Goal: Use online tool/utility

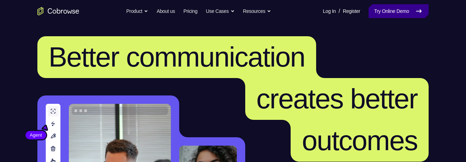
click at [403, 14] on link "Try Online Demo" at bounding box center [398, 11] width 60 height 14
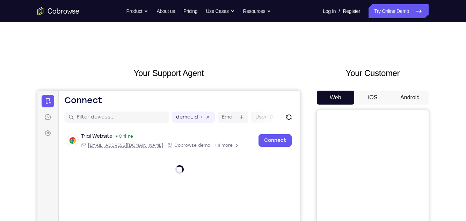
click at [408, 96] on button "Android" at bounding box center [409, 98] width 37 height 14
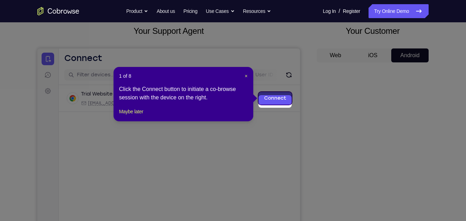
scroll to position [45, 0]
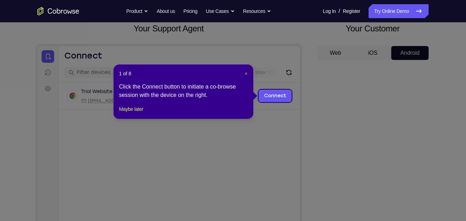
click at [246, 74] on span "×" at bounding box center [246, 74] width 3 height 6
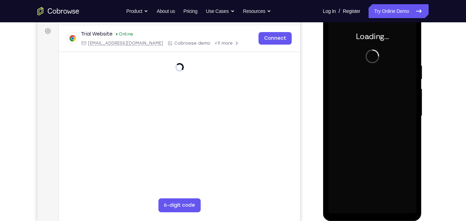
scroll to position [0, 0]
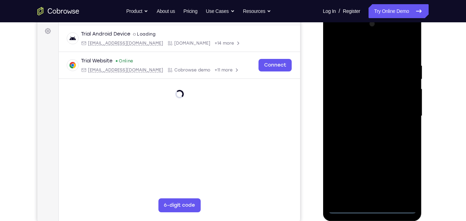
click at [372, 162] on div at bounding box center [372, 117] width 88 height 196
click at [402, 162] on div at bounding box center [372, 117] width 88 height 196
click at [366, 46] on div at bounding box center [372, 117] width 88 height 196
click at [404, 113] on div at bounding box center [372, 117] width 88 height 196
click at [366, 130] on div at bounding box center [372, 117] width 88 height 196
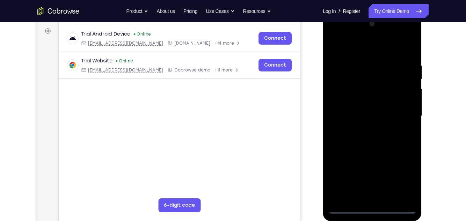
click at [390, 109] on div at bounding box center [372, 117] width 88 height 196
click at [363, 100] on div at bounding box center [372, 117] width 88 height 196
click at [372, 118] on div at bounding box center [372, 117] width 88 height 196
click at [378, 141] on div at bounding box center [372, 117] width 88 height 196
click at [382, 144] on div at bounding box center [372, 117] width 88 height 196
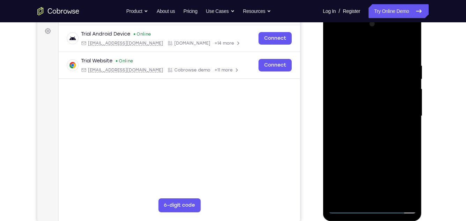
click at [389, 162] on div at bounding box center [372, 117] width 88 height 196
click at [370, 151] on div at bounding box center [372, 117] width 88 height 196
click at [385, 97] on div at bounding box center [372, 117] width 88 height 196
click at [411, 162] on div at bounding box center [372, 117] width 88 height 196
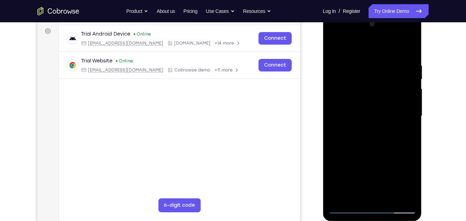
click at [409, 134] on div at bounding box center [372, 117] width 88 height 196
click at [347, 162] on div at bounding box center [372, 117] width 88 height 196
click at [345, 162] on div at bounding box center [372, 117] width 88 height 196
click at [347, 162] on div at bounding box center [372, 117] width 88 height 196
click at [346, 162] on div at bounding box center [372, 117] width 88 height 196
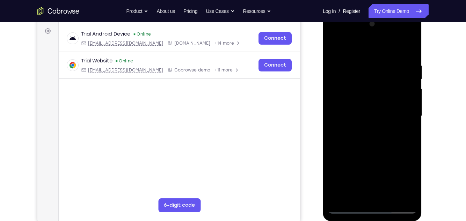
click at [362, 58] on div at bounding box center [372, 117] width 88 height 196
click at [407, 50] on div at bounding box center [372, 117] width 88 height 196
click at [385, 63] on div at bounding box center [372, 117] width 88 height 196
click at [407, 50] on div at bounding box center [372, 117] width 88 height 196
click at [388, 162] on div at bounding box center [372, 117] width 88 height 196
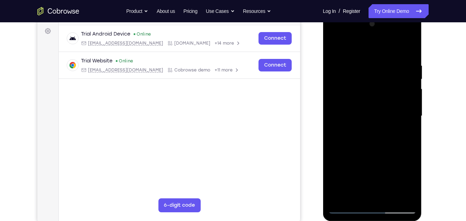
click at [382, 95] on div at bounding box center [372, 117] width 88 height 196
click at [404, 132] on div at bounding box center [372, 117] width 88 height 196
click at [406, 132] on div at bounding box center [372, 117] width 88 height 196
click at [404, 133] on div at bounding box center [372, 117] width 88 height 196
click at [350, 162] on div at bounding box center [372, 117] width 88 height 196
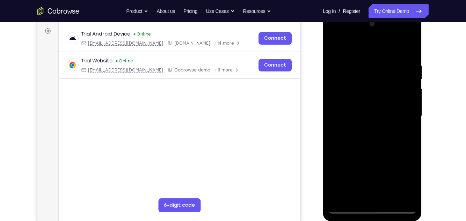
click at [348, 162] on div at bounding box center [372, 117] width 88 height 196
click at [347, 162] on div at bounding box center [372, 117] width 88 height 196
click at [367, 95] on div at bounding box center [372, 117] width 88 height 196
click at [403, 131] on div at bounding box center [372, 117] width 88 height 196
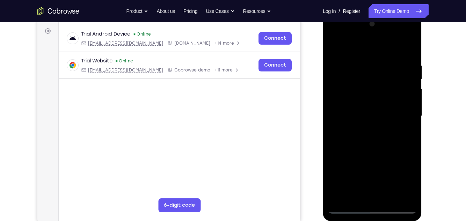
click at [345, 162] on div at bounding box center [372, 117] width 88 height 196
click at [350, 162] on div at bounding box center [372, 117] width 88 height 196
click at [347, 162] on div at bounding box center [372, 117] width 88 height 196
click at [350, 162] on div at bounding box center [372, 117] width 88 height 196
